Goal: Check status: Check status

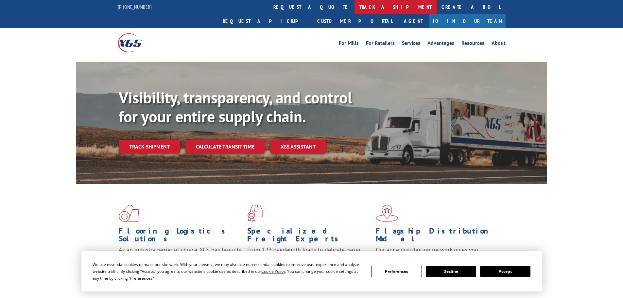
click at [355, 6] on link "track a shipment" at bounding box center [396, 7] width 82 height 14
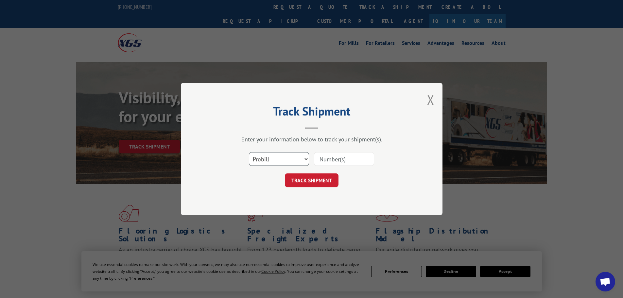
click at [288, 157] on select "Select category... Probill BOL PO" at bounding box center [279, 159] width 60 height 14
select select "bol"
click at [249, 152] on select "Select category... Probill BOL PO" at bounding box center [279, 159] width 60 height 14
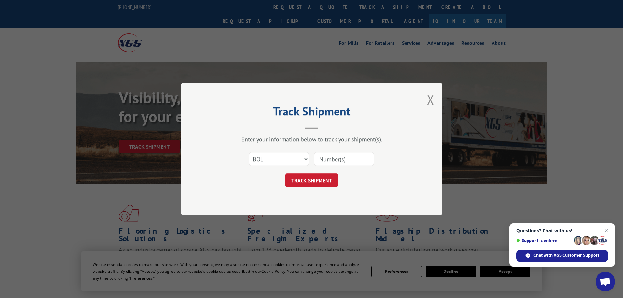
click at [337, 161] on input at bounding box center [344, 159] width 60 height 14
paste input "5159869"
type input "5159869"
click at [309, 180] on button "TRACK SHIPMENT" at bounding box center [312, 180] width 54 height 14
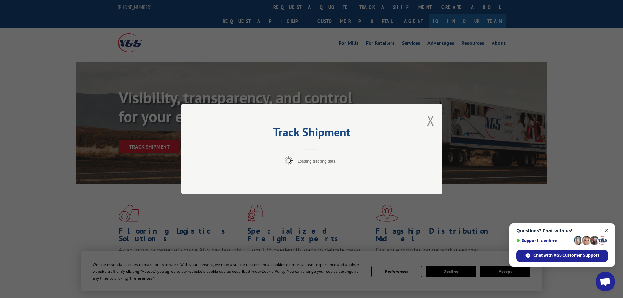
click at [606, 229] on span "Open chat" at bounding box center [606, 231] width 8 height 8
